Goal: Task Accomplishment & Management: Complete application form

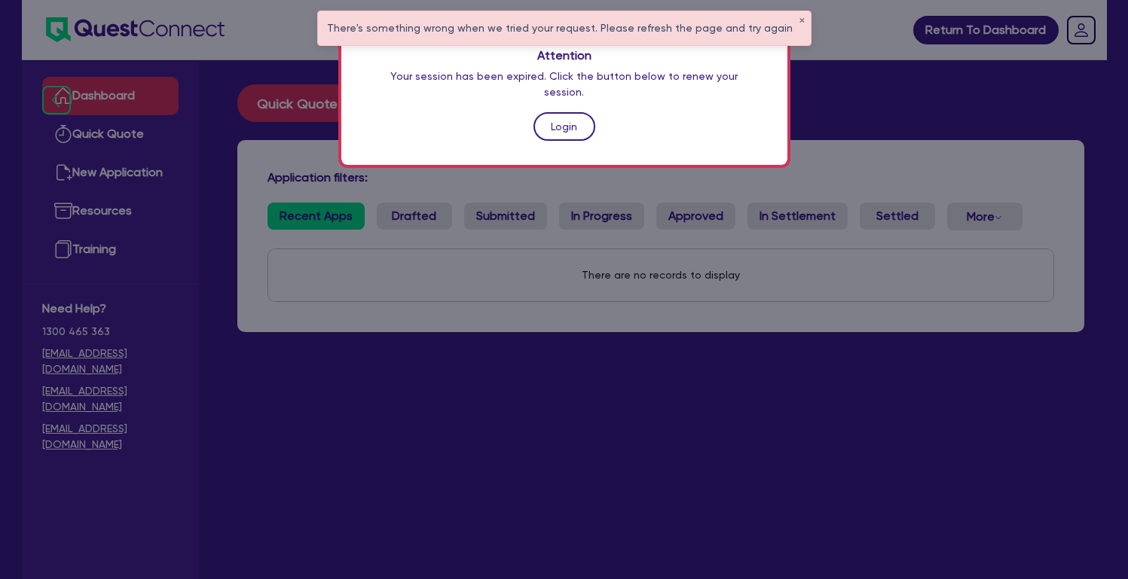
click at [553, 117] on link "Login" at bounding box center [564, 126] width 62 height 29
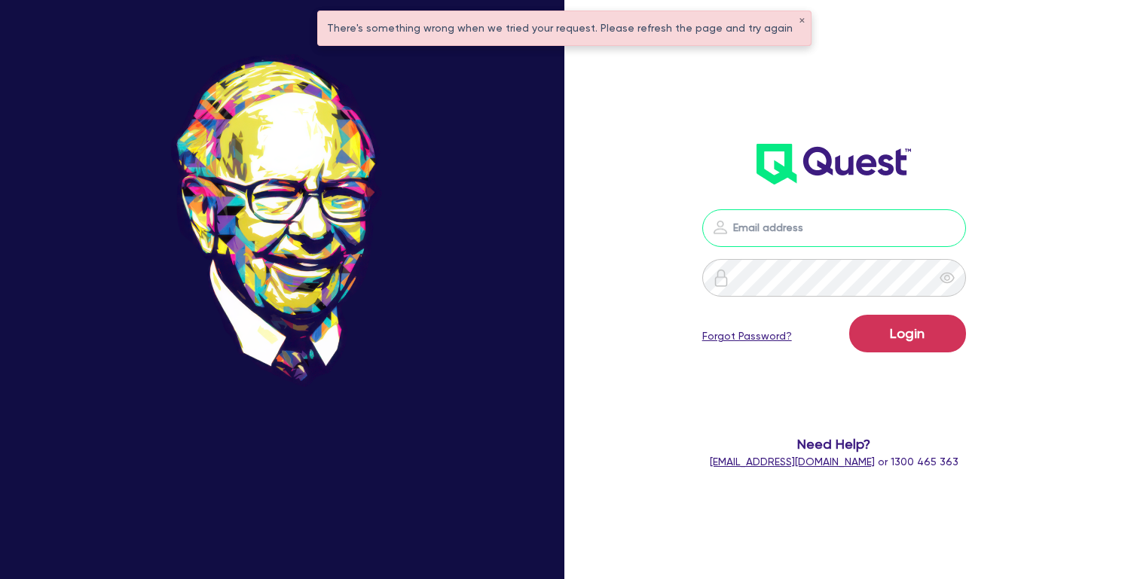
type input "[PERSON_NAME][EMAIL_ADDRESS][DOMAIN_NAME]"
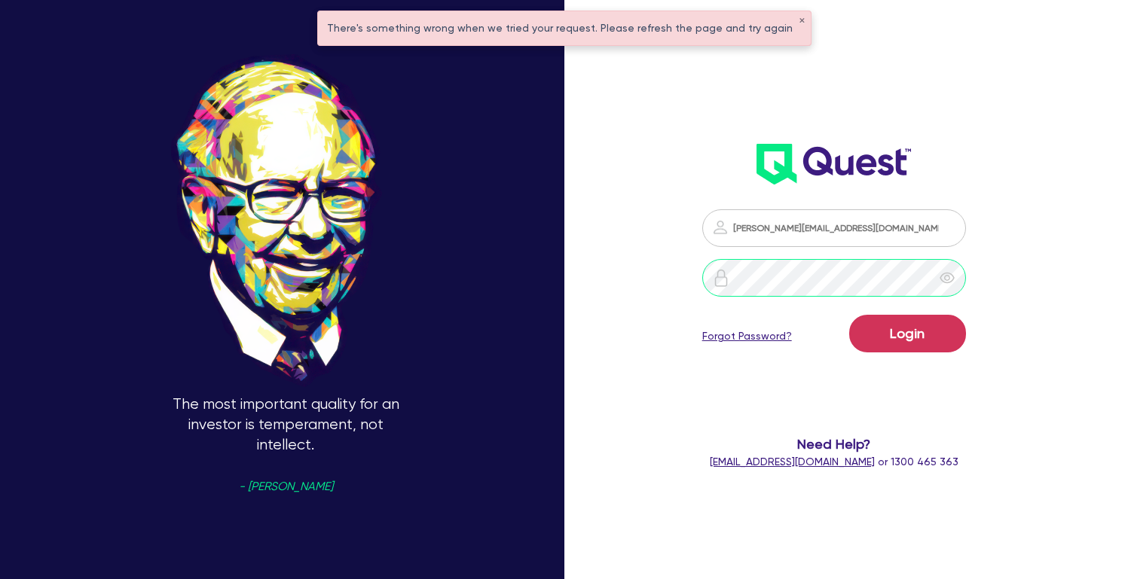
click at [915, 333] on button "Login" at bounding box center [907, 334] width 117 height 38
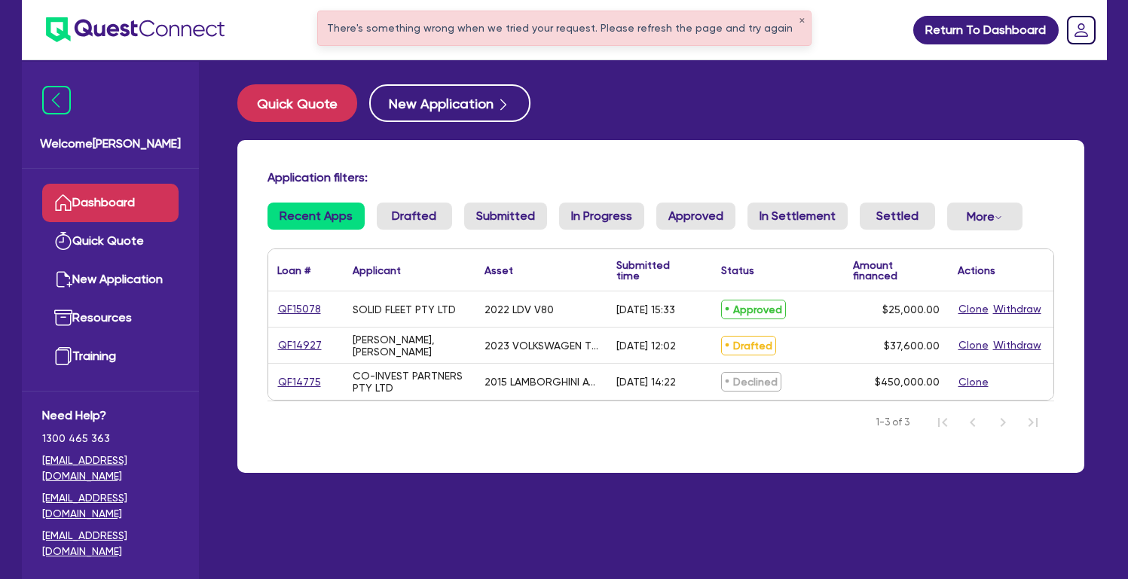
click at [294, 318] on link "QF15078" at bounding box center [299, 309] width 44 height 17
select select "CARS_AND_LIGHT_TRUCKS"
select select "VANS_AND_UTES"
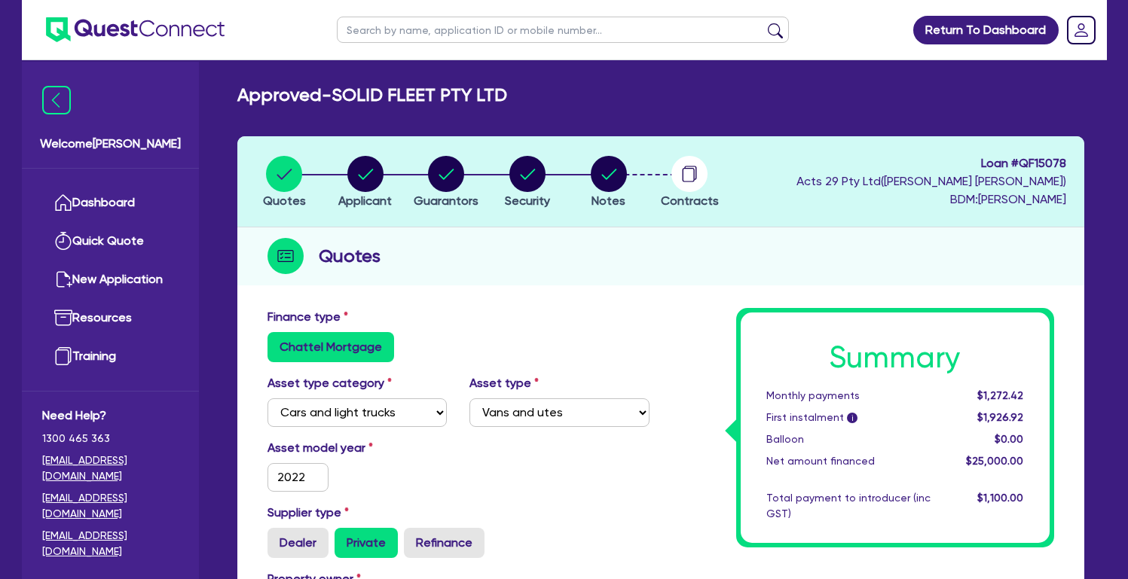
click at [691, 176] on circle "button" at bounding box center [689, 174] width 36 height 36
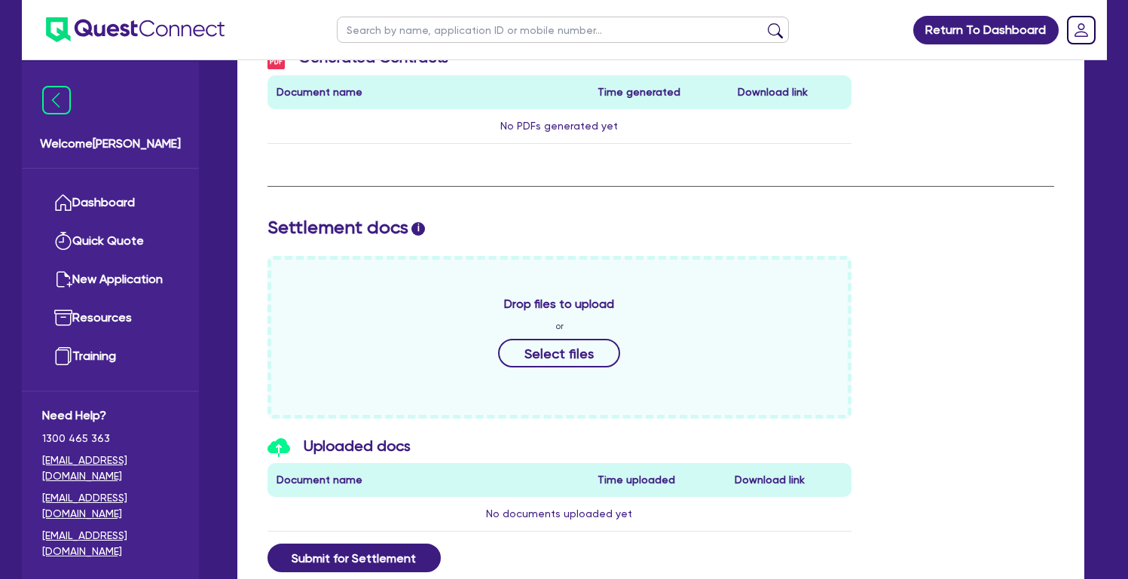
scroll to position [470, 0]
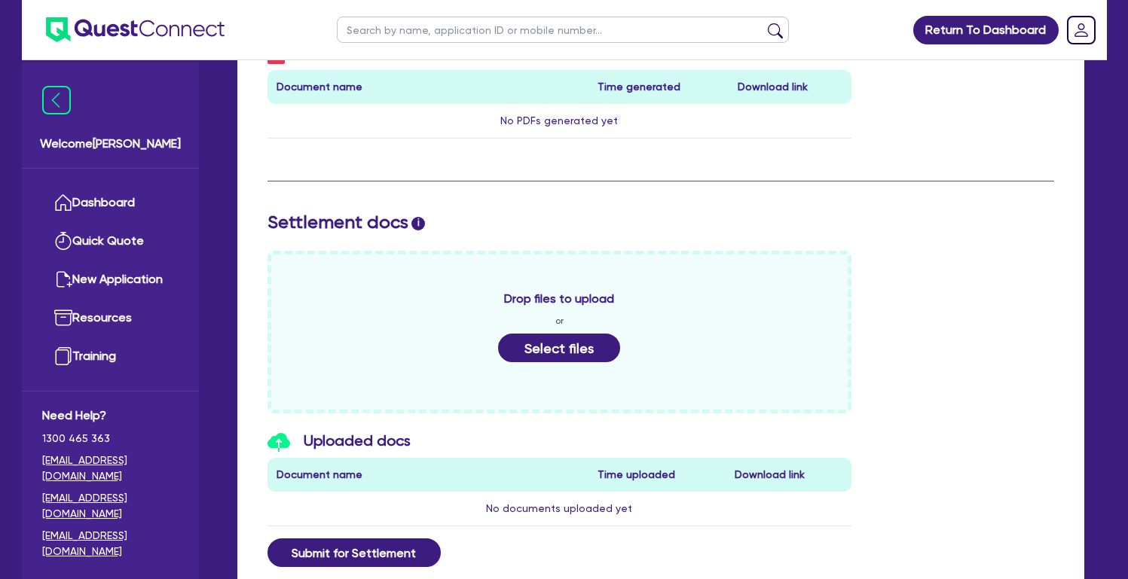
click at [560, 340] on button "Select files" at bounding box center [559, 348] width 122 height 29
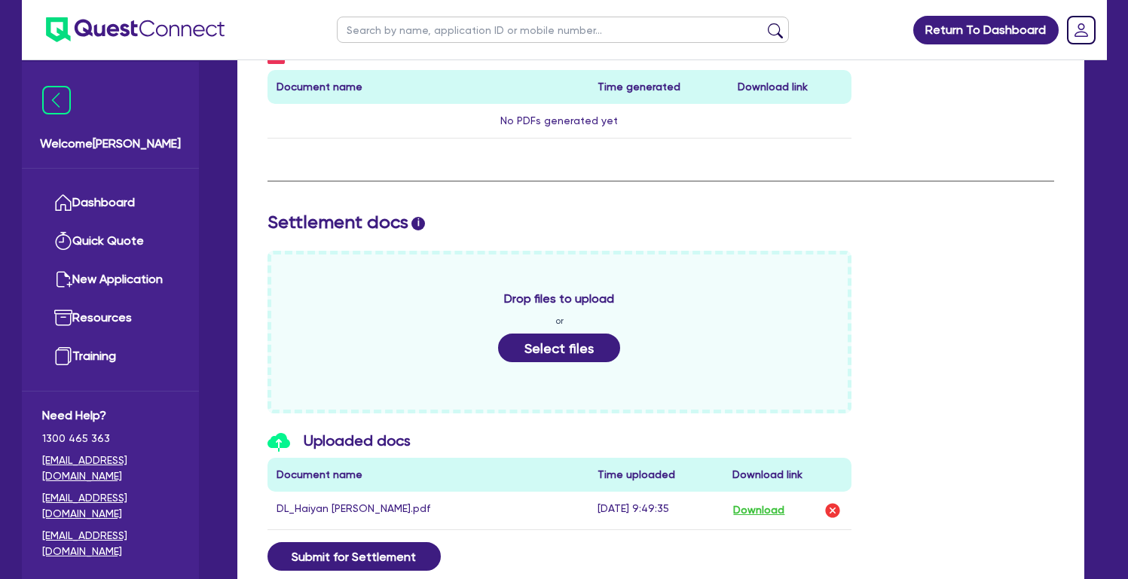
click at [565, 358] on button "Select files" at bounding box center [559, 348] width 122 height 29
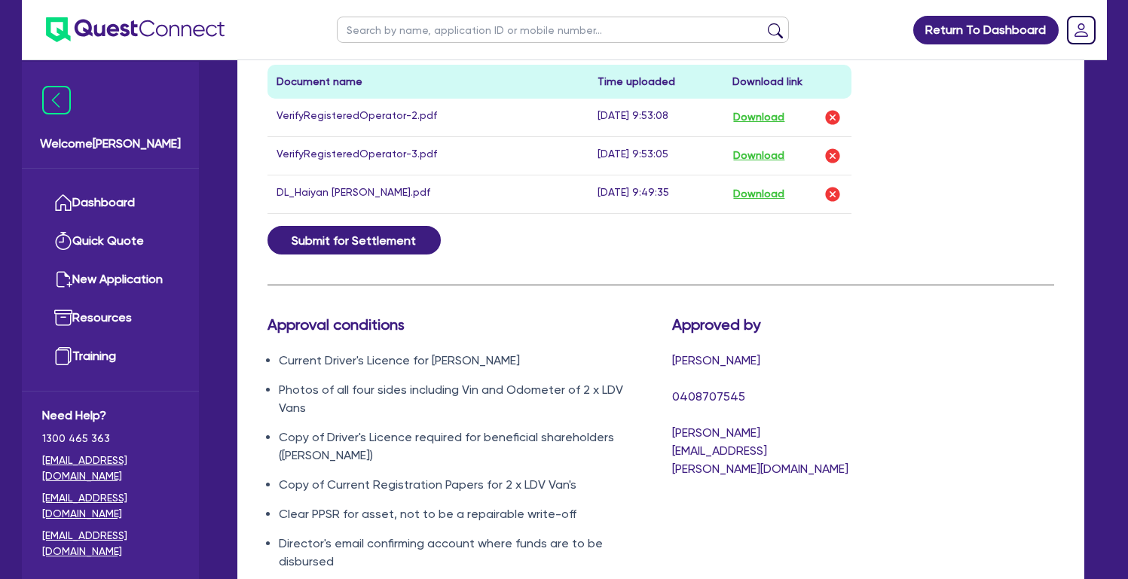
scroll to position [906, 0]
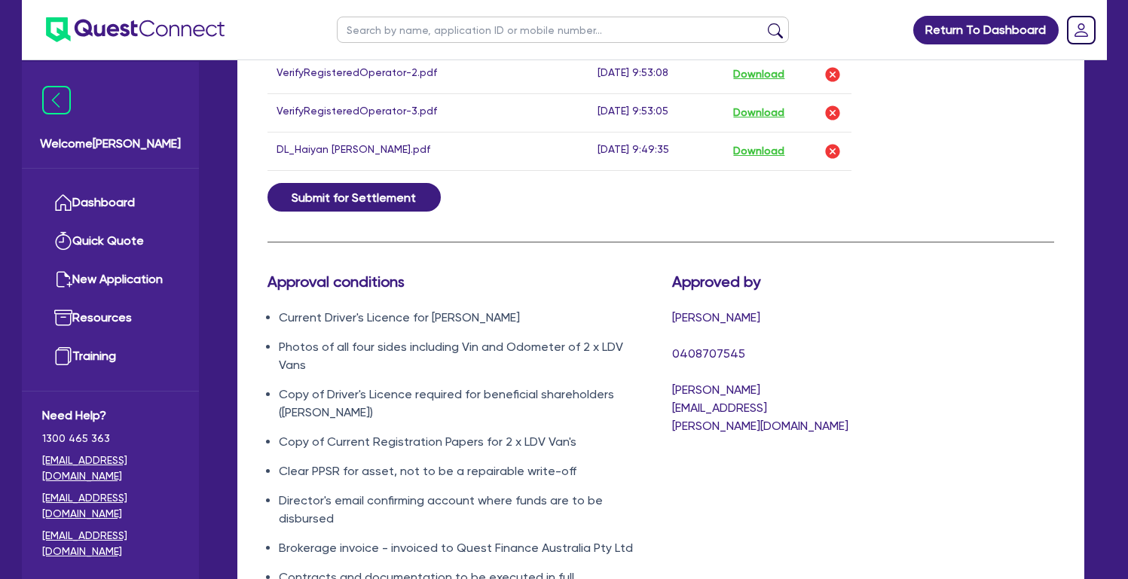
click at [337, 539] on li "Brokerage invoice - invoiced to Quest Finance Australia Pty Ltd" at bounding box center [464, 548] width 371 height 18
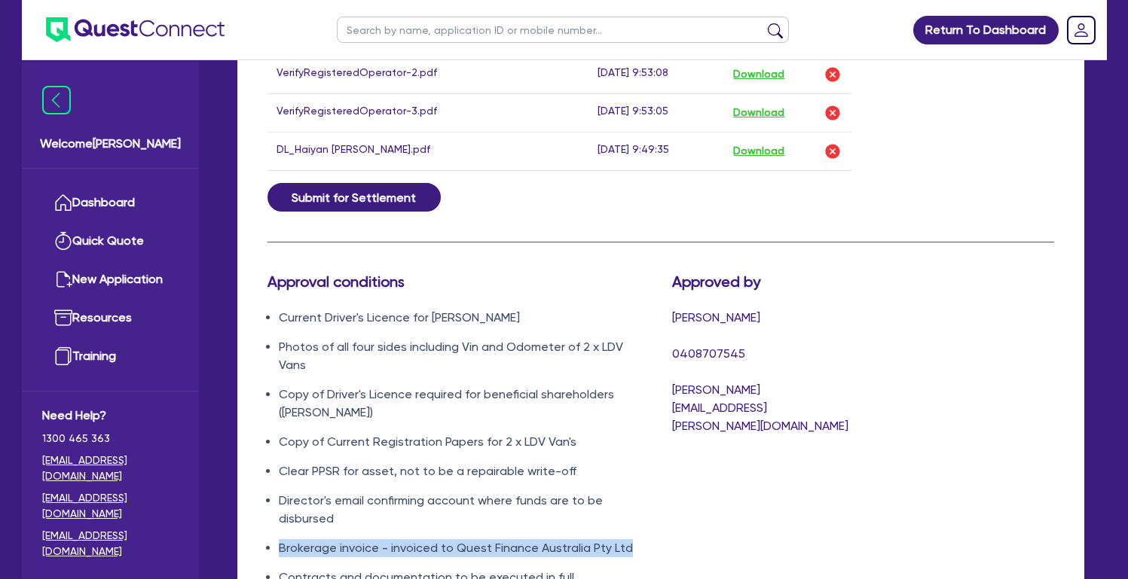
drag, startPoint x: 276, startPoint y: 527, endPoint x: 633, endPoint y: 529, distance: 356.3
click at [633, 529] on ul "Current Driver's Licence for Jundong LI Photos of all four sides including Vin …" at bounding box center [458, 448] width 382 height 278
click at [633, 539] on li "Brokerage invoice - invoiced to Quest Finance Australia Pty Ltd" at bounding box center [464, 548] width 371 height 18
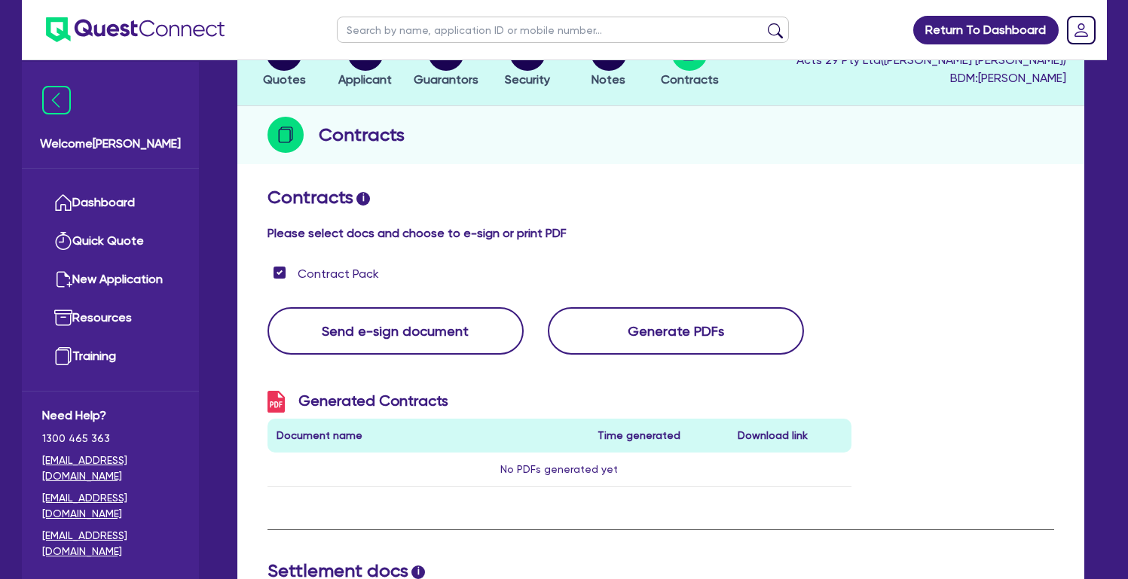
click at [348, 336] on button "Send e-sign document" at bounding box center [395, 330] width 256 height 47
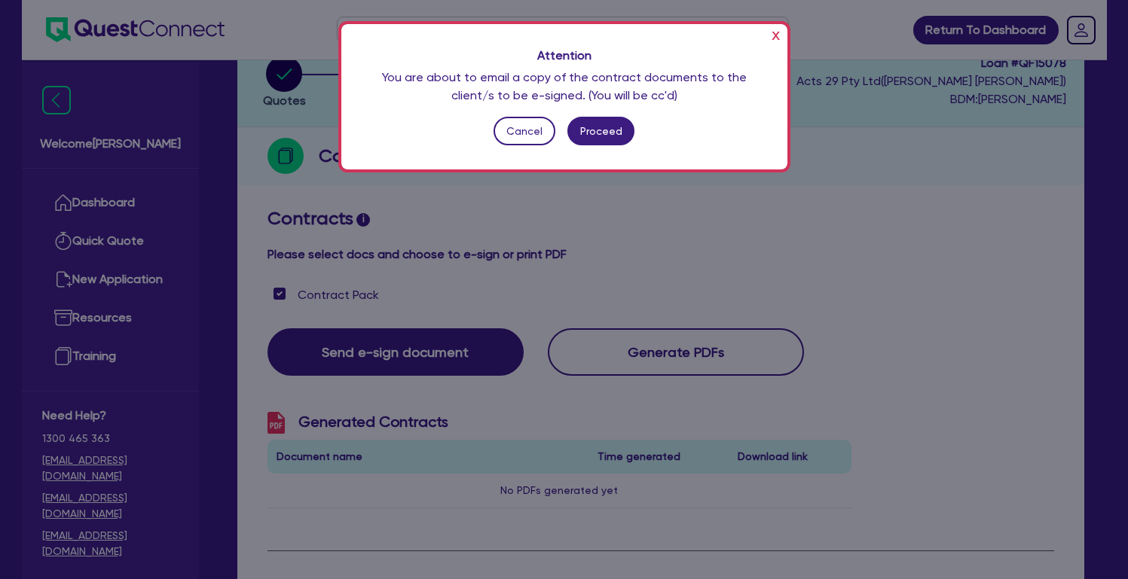
scroll to position [100, 0]
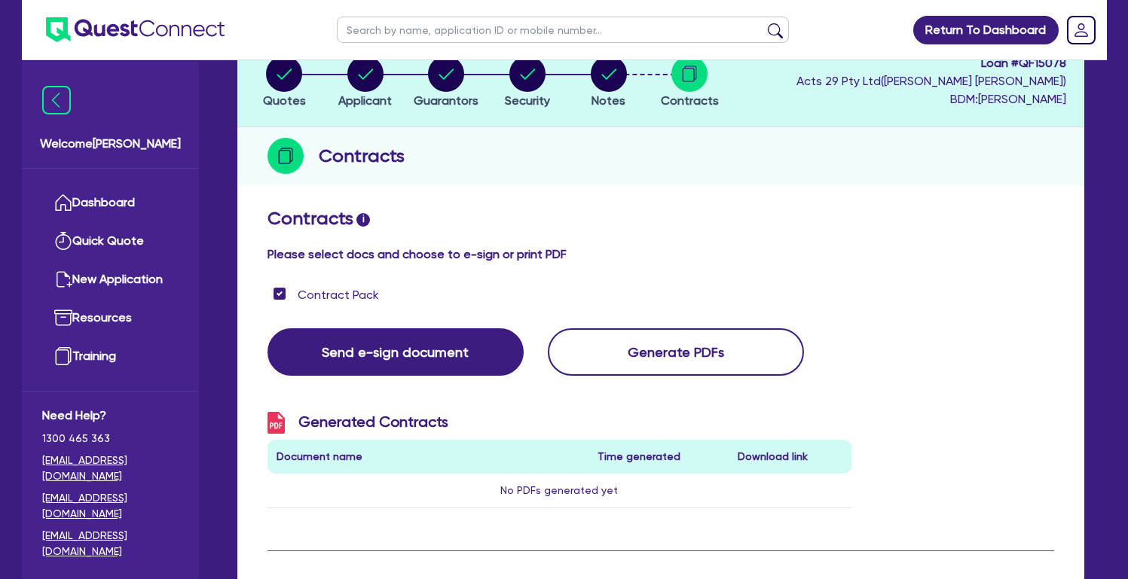
click at [282, 75] on circle "button" at bounding box center [284, 74] width 36 height 36
select select "CARS_AND_LIGHT_TRUCKS"
select select "VANS_AND_UTES"
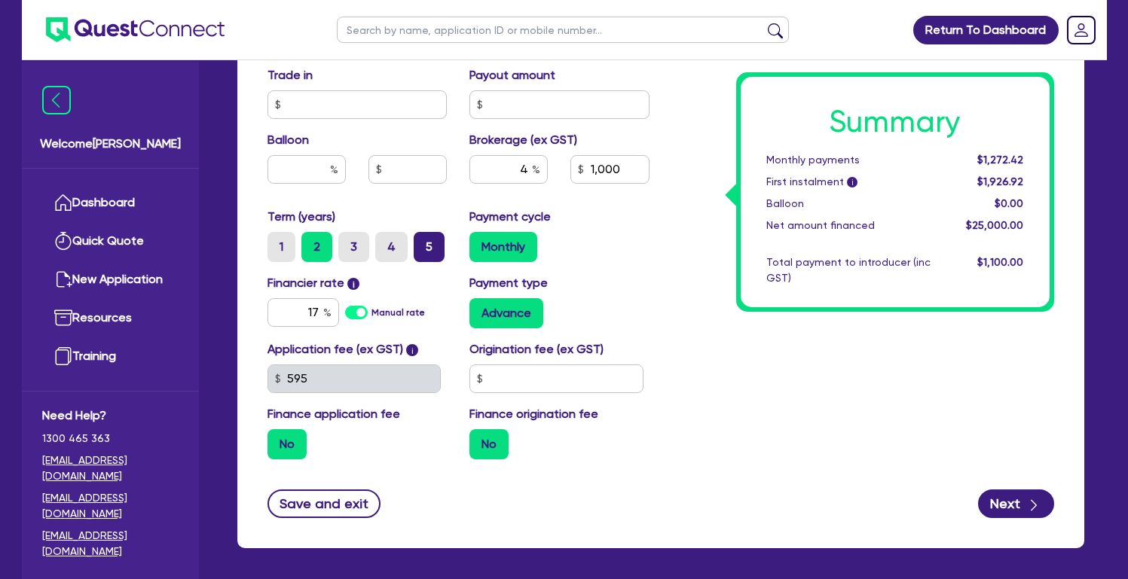
scroll to position [719, 0]
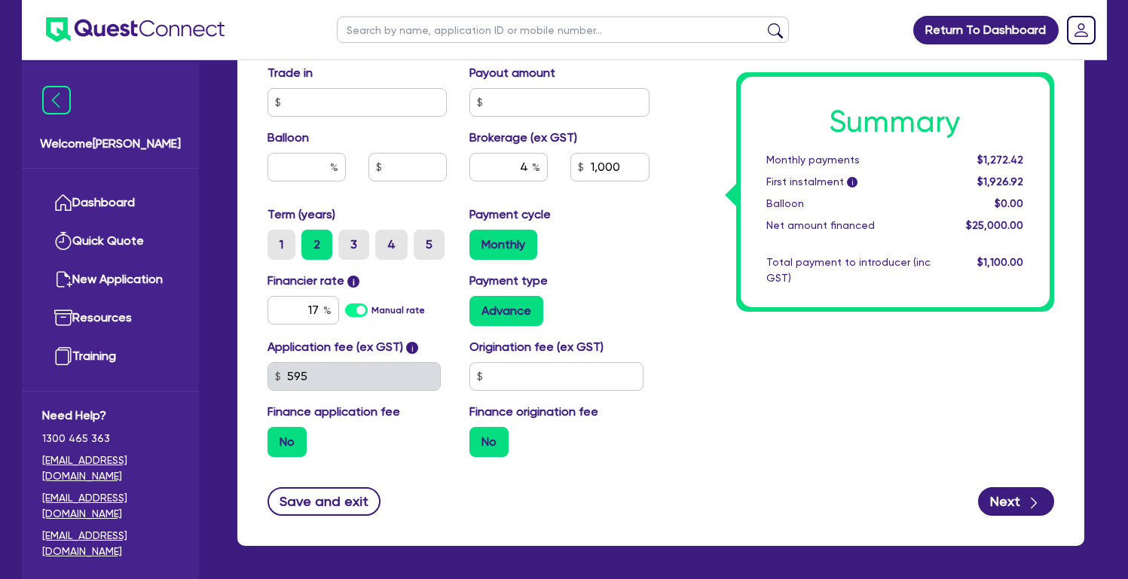
click at [673, 364] on div "Summary Monthly payments $1,272.42 First instalment i $1,926.92 Balloon $0.00 N…" at bounding box center [863, 29] width 404 height 881
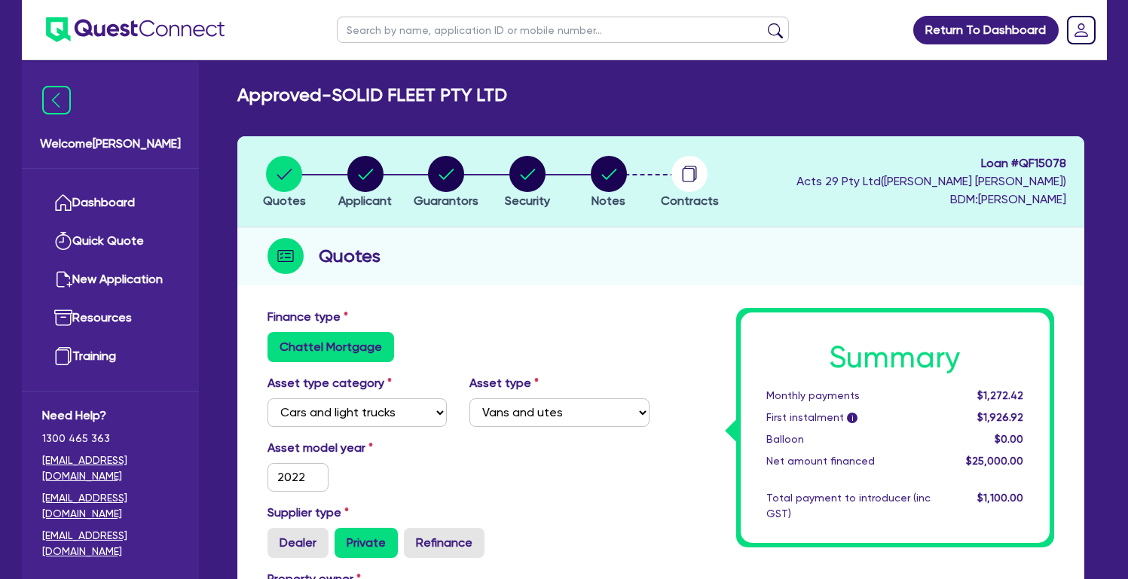
scroll to position [0, 0]
click at [689, 182] on circle "button" at bounding box center [689, 174] width 36 height 36
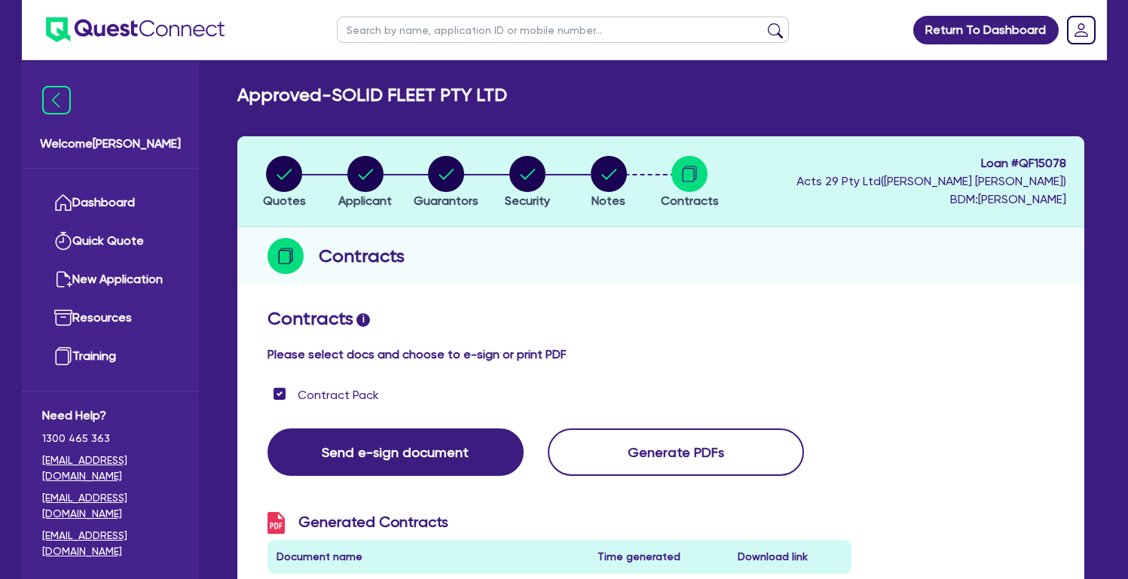
click at [284, 166] on circle "button" at bounding box center [284, 174] width 36 height 36
select select "CARS_AND_LIGHT_TRUCKS"
select select "VANS_AND_UTES"
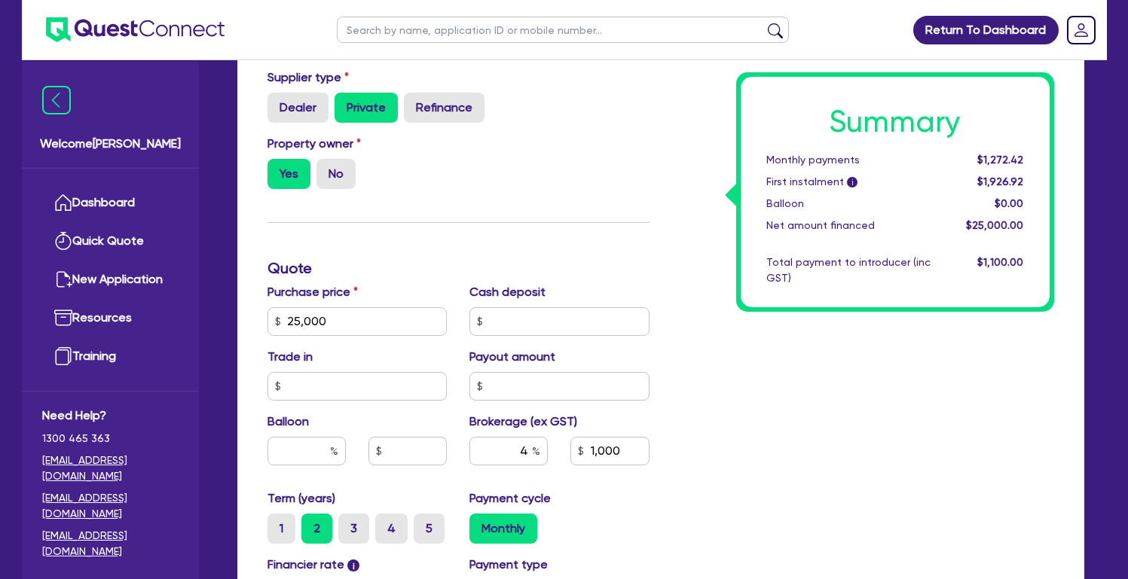
scroll to position [435, 0]
